Goal: Task Accomplishment & Management: Complete application form

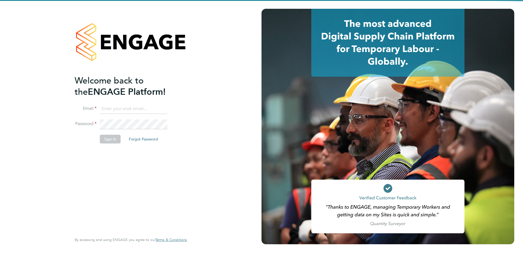
click at [123, 109] on input at bounding box center [134, 109] width 68 height 10
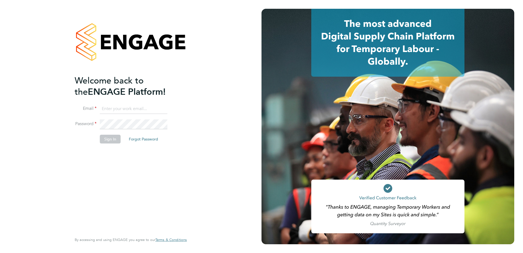
type input "Samantha.Bolshaw@vistry.co.uk"
click at [106, 137] on button "Sign In" at bounding box center [110, 139] width 21 height 9
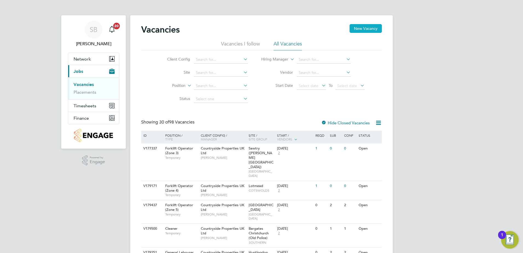
click at [357, 31] on button "New Vacancy" at bounding box center [366, 28] width 32 height 9
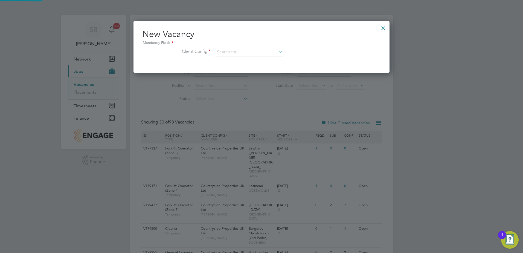
scroll to position [52, 256]
click at [234, 51] on input at bounding box center [249, 52] width 68 height 8
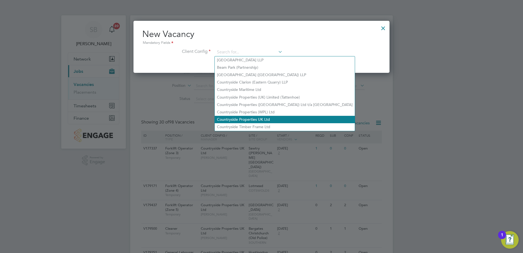
click at [240, 116] on li "Countryside Properties UK Ltd" at bounding box center [285, 119] width 140 height 7
type input "Countryside Properties UK Ltd"
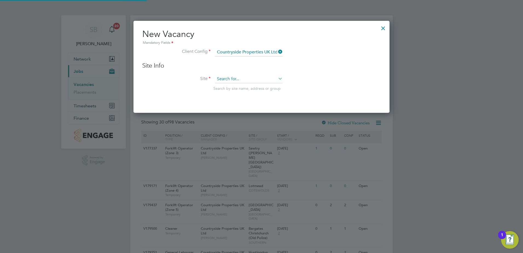
click at [227, 81] on input at bounding box center [249, 79] width 68 height 8
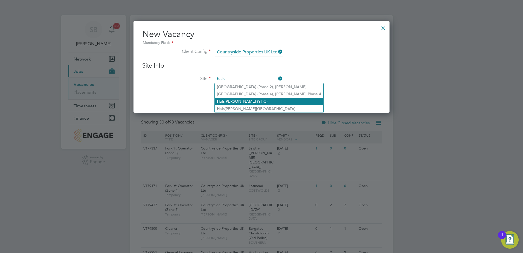
click at [226, 100] on li "Hals [PERSON_NAME] (YHG)" at bounding box center [269, 101] width 109 height 7
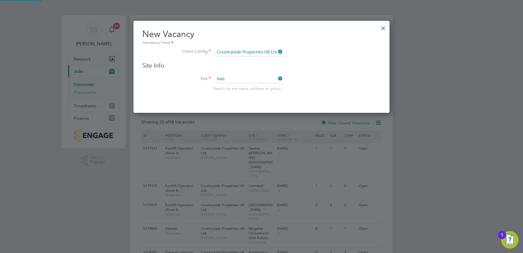
type input "Halsnead (YHG)"
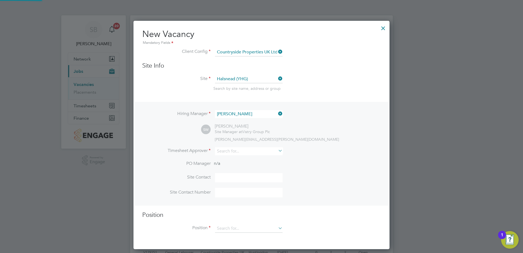
scroll to position [229, 256]
click at [229, 149] on input at bounding box center [249, 151] width 68 height 8
type input "s"
type input "whitta"
click at [277, 149] on icon at bounding box center [277, 151] width 0 height 8
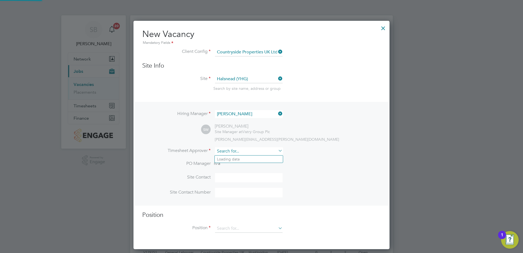
click at [225, 151] on input at bounding box center [249, 151] width 68 height 8
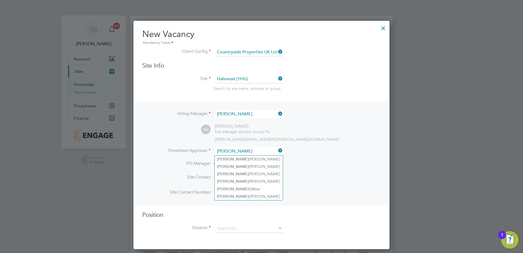
type input "[PERSON_NAME]"
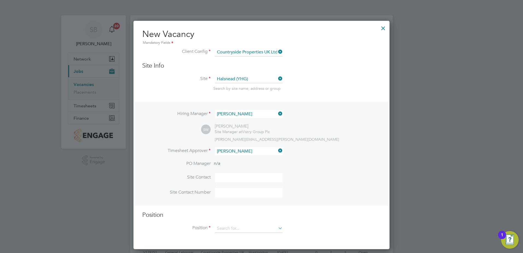
click at [384, 28] on div at bounding box center [384, 27] width 10 height 10
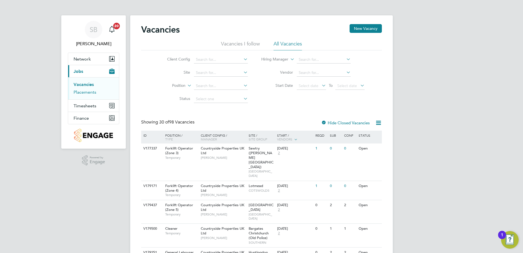
click at [90, 94] on link "Placements" at bounding box center [85, 92] width 23 height 5
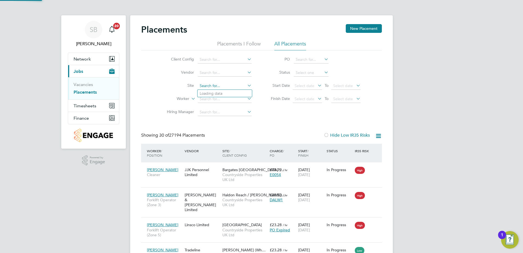
click at [203, 88] on input at bounding box center [225, 86] width 54 height 8
click at [204, 94] on b "Halsnead" at bounding box center [208, 93] width 17 height 5
type input "Halsnead (YHG)"
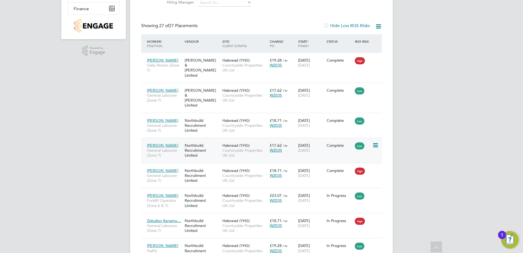
click at [169, 143] on span "[PERSON_NAME]" at bounding box center [162, 145] width 31 height 5
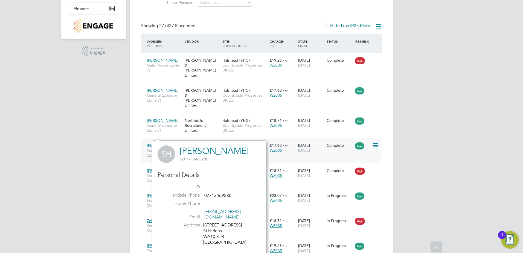
click at [295, 148] on div "WZ035" at bounding box center [283, 150] width 26 height 5
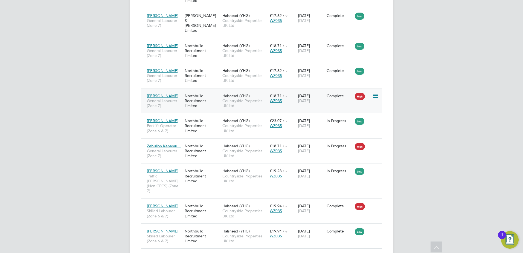
scroll to position [219, 0]
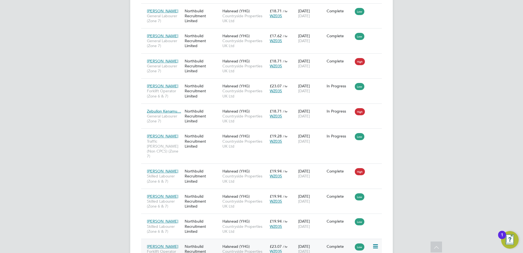
click at [236, 249] on span "Countryside Properties UK Ltd" at bounding box center [245, 254] width 45 height 10
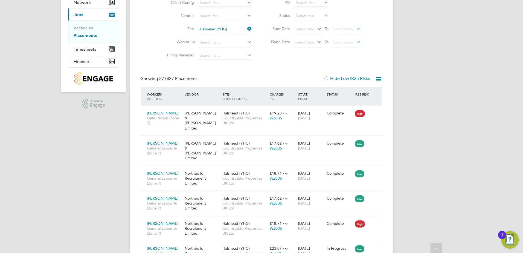
scroll to position [0, 0]
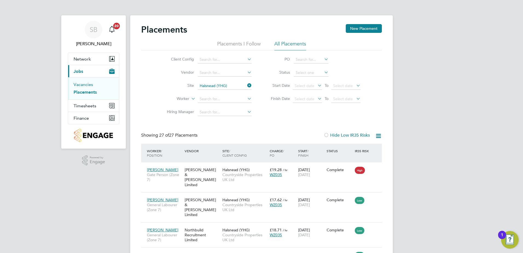
click at [88, 86] on link "Vacancies" at bounding box center [83, 84] width 19 height 5
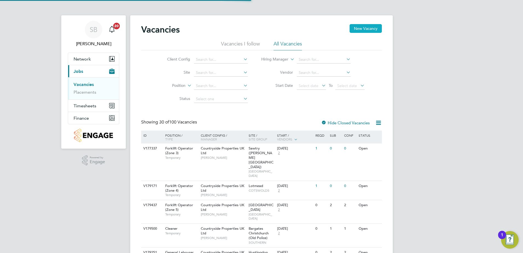
click at [363, 31] on button "New Vacancy" at bounding box center [366, 28] width 32 height 9
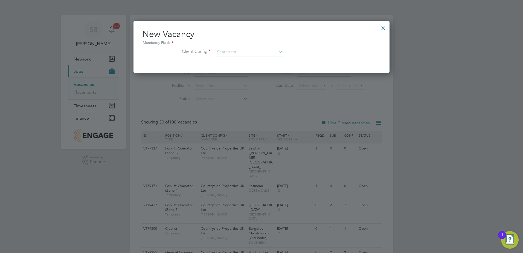
scroll to position [52, 256]
click at [227, 51] on input at bounding box center [249, 52] width 68 height 8
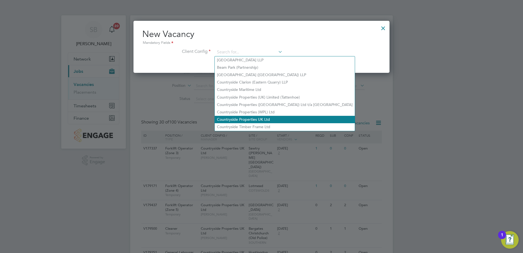
click at [246, 117] on li "Countryside Properties UK Ltd" at bounding box center [285, 119] width 140 height 7
type input "Countryside Properties UK Ltd"
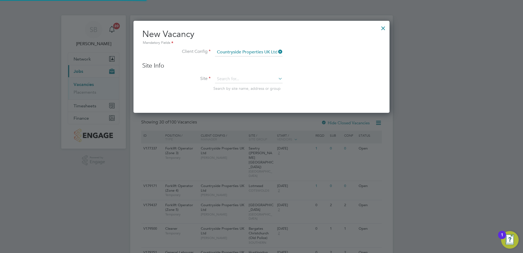
scroll to position [93, 256]
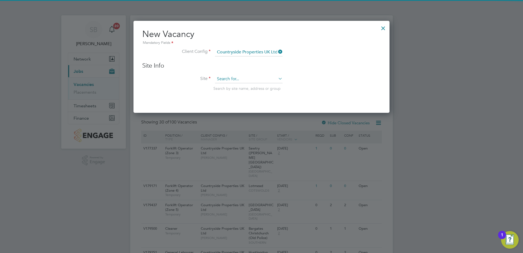
click at [235, 80] on input at bounding box center [249, 79] width 68 height 8
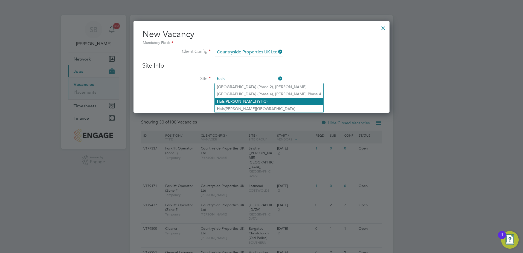
click at [235, 103] on li "Hals [PERSON_NAME] (YHG)" at bounding box center [269, 101] width 109 height 7
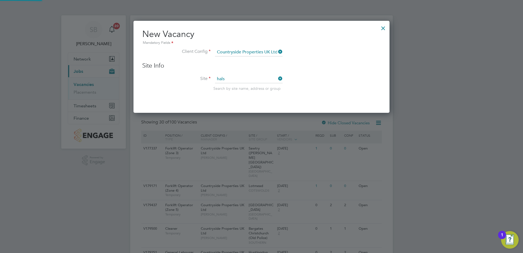
type input "Halsnead (YHG)"
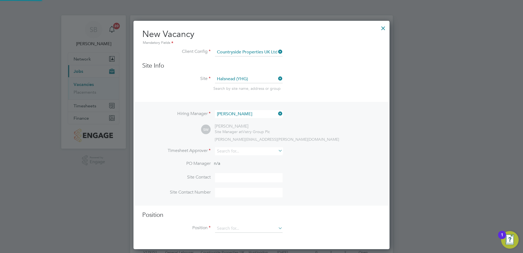
scroll to position [229, 256]
click at [231, 151] on input at bounding box center [249, 151] width 68 height 8
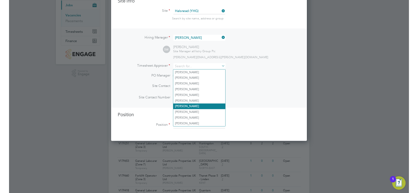
scroll to position [27, 0]
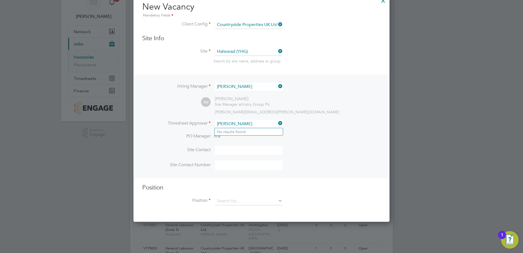
type input "[PERSON_NAME]"
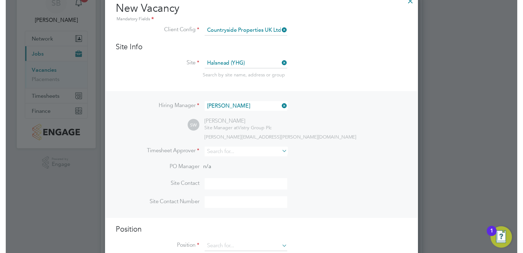
scroll to position [229, 256]
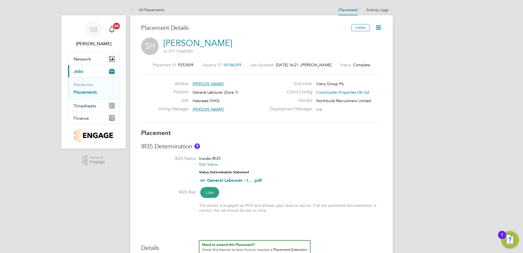
click at [88, 93] on link "Placements" at bounding box center [85, 92] width 23 height 5
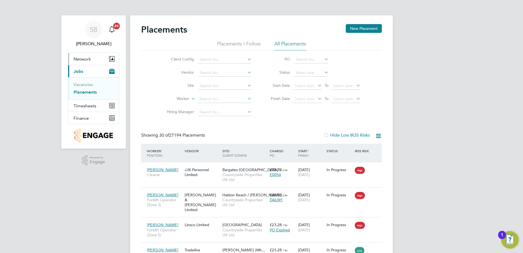
click at [77, 58] on span "Network" at bounding box center [82, 58] width 17 height 5
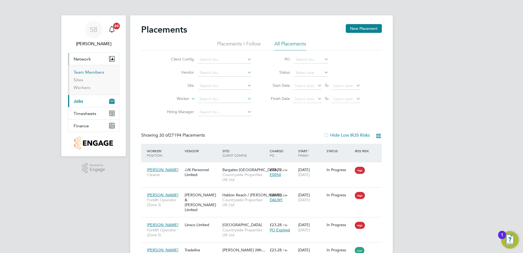
click at [84, 73] on link "Team Members" at bounding box center [89, 72] width 31 height 5
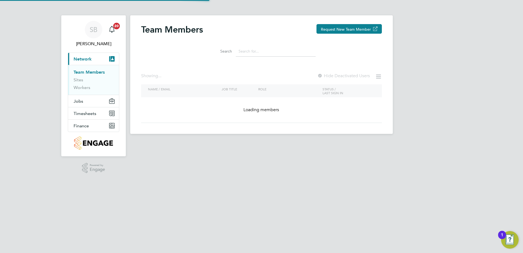
click at [246, 51] on input at bounding box center [276, 51] width 80 height 11
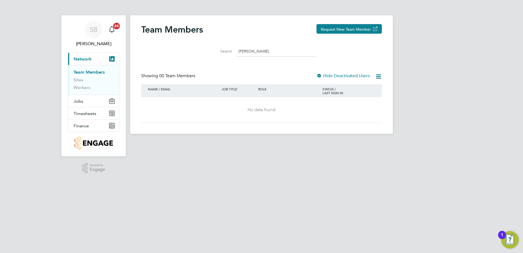
type input "[PERSON_NAME]"
click at [252, 67] on div "Team Members Request New Team Member Search [PERSON_NAME] Showing 00 Team Membe…" at bounding box center [261, 73] width 241 height 99
click at [319, 74] on div at bounding box center [319, 75] width 5 height 5
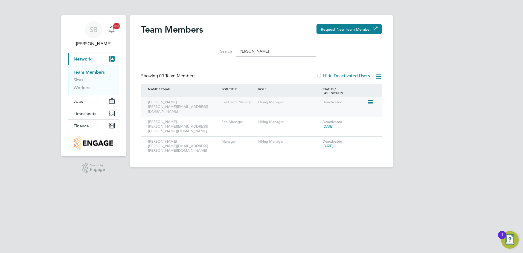
click at [168, 103] on div "[PERSON_NAME] [PERSON_NAME][EMAIL_ADDRESS][DOMAIN_NAME]" at bounding box center [184, 106] width 74 height 19
click at [231, 102] on div "Contracts Manager" at bounding box center [238, 102] width 37 height 10
click at [369, 103] on icon at bounding box center [369, 102] width 5 height 7
click at [265, 100] on div "Hiring Manager" at bounding box center [289, 102] width 64 height 10
click at [80, 100] on span "Jobs" at bounding box center [79, 101] width 10 height 5
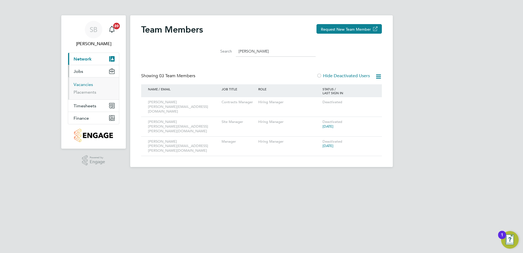
click at [82, 85] on link "Vacancies" at bounding box center [83, 84] width 19 height 5
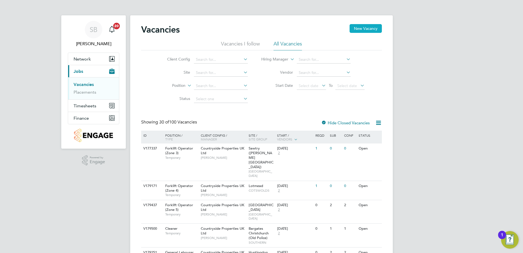
click at [369, 28] on button "New Vacancy" at bounding box center [366, 28] width 32 height 9
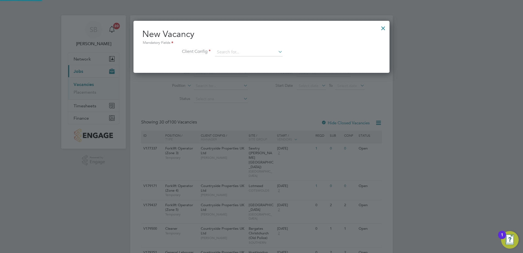
scroll to position [52, 256]
click at [238, 52] on input at bounding box center [249, 52] width 68 height 8
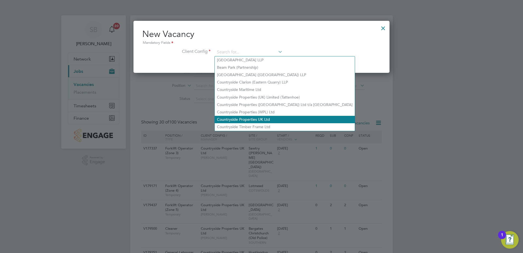
click at [253, 116] on li "Countryside Properties UK Ltd" at bounding box center [285, 119] width 140 height 7
type input "Countryside Properties UK Ltd"
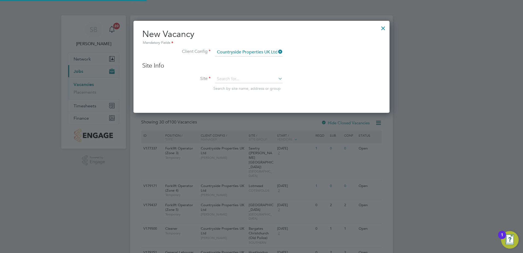
scroll to position [93, 256]
click at [232, 81] on input at bounding box center [249, 79] width 68 height 8
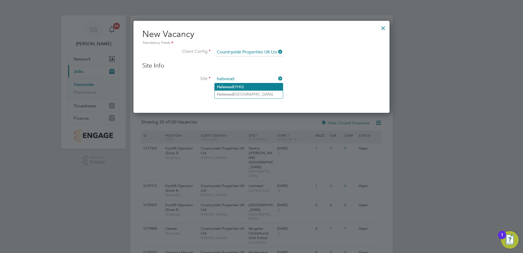
click at [238, 84] on li "Halsnead (YHG)" at bounding box center [249, 86] width 68 height 7
type input "Halsnead (YHG)"
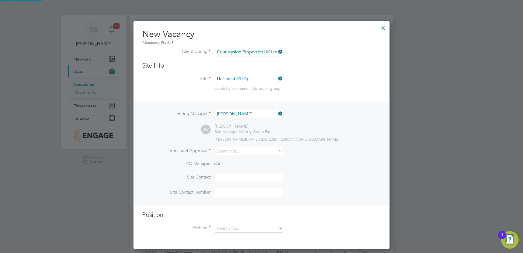
scroll to position [229, 256]
click at [228, 151] on input at bounding box center [249, 151] width 68 height 8
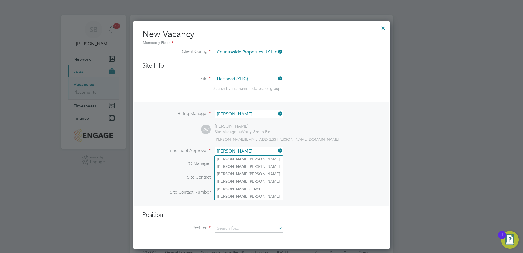
type input "[PERSON_NAME]"
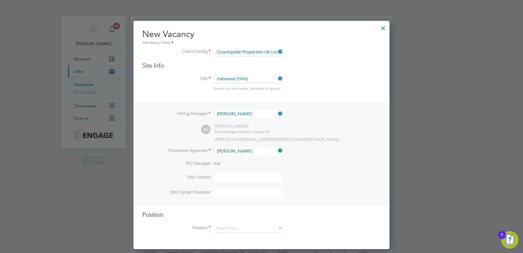
click at [383, 27] on div at bounding box center [384, 27] width 10 height 10
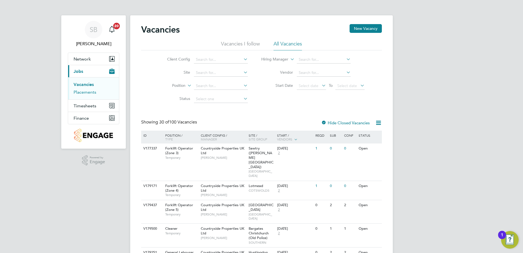
click at [83, 90] on ul "Vacancies Placements" at bounding box center [93, 88] width 51 height 22
drag, startPoint x: 83, startPoint y: 90, endPoint x: 82, endPoint y: 94, distance: 5.0
click at [82, 94] on link "Placements" at bounding box center [85, 92] width 23 height 5
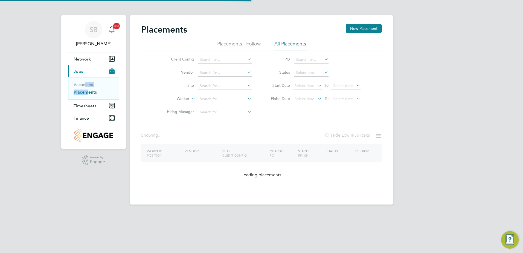
click at [83, 92] on link "Placements" at bounding box center [85, 92] width 23 height 5
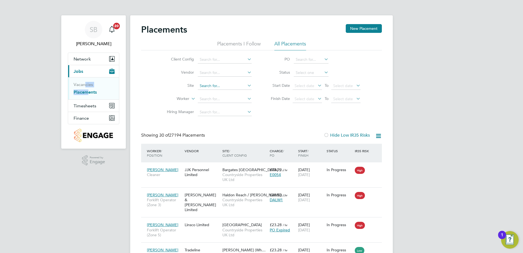
scroll to position [21, 48]
click at [206, 100] on input at bounding box center [225, 99] width 54 height 8
click at [202, 83] on input at bounding box center [225, 86] width 54 height 8
click at [217, 110] on li "Hals [PERSON_NAME] (YHG)" at bounding box center [252, 107] width 109 height 7
type input "Halsnead (YHG)"
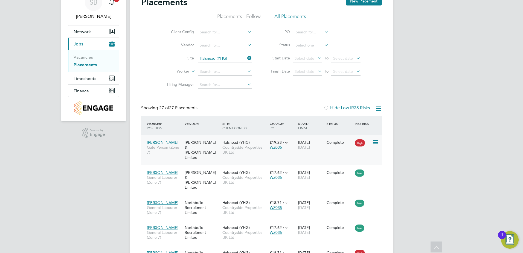
click at [244, 151] on span "Countryside Properties UK Ltd" at bounding box center [245, 150] width 45 height 10
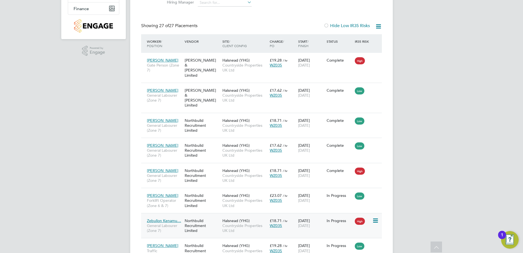
click at [210, 215] on div "Northbuild Recruitment Limited" at bounding box center [202, 225] width 38 height 21
